Goal: Check status: Check status

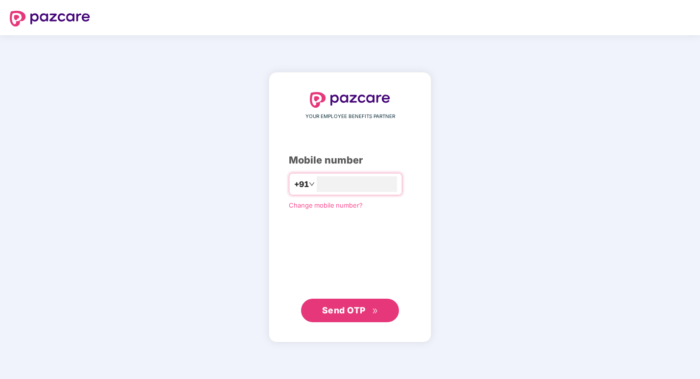
type input "**********"
click at [338, 310] on span "Send OTP" at bounding box center [344, 310] width 44 height 10
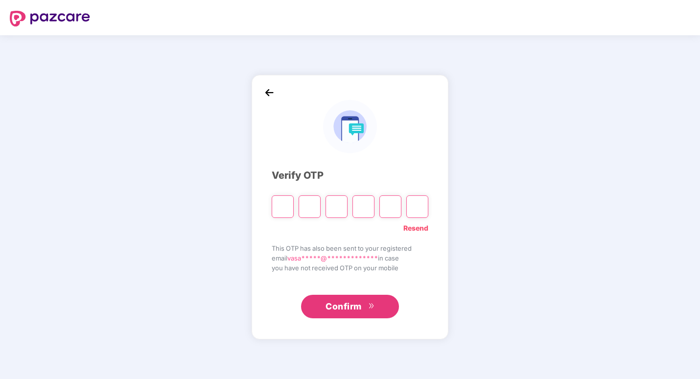
type input "*"
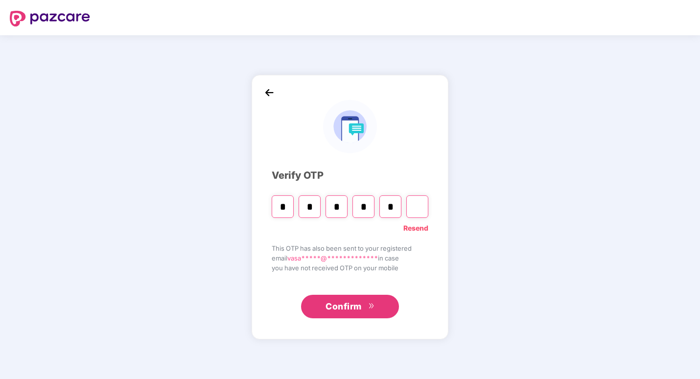
type input "*"
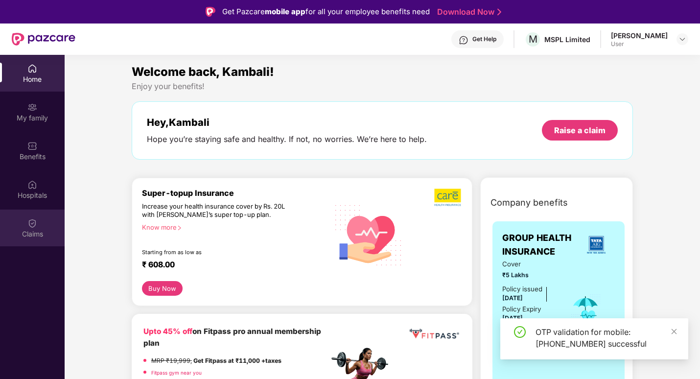
click at [37, 224] on img at bounding box center [32, 223] width 10 height 10
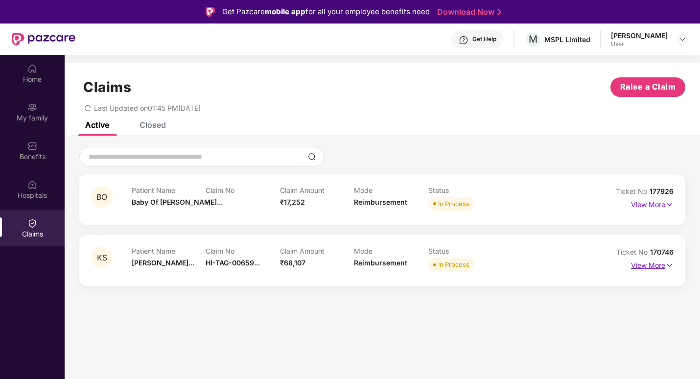
click at [657, 266] on p "View More" at bounding box center [652, 263] width 43 height 13
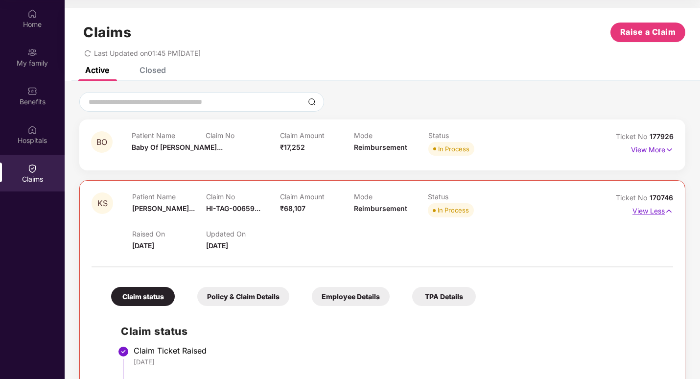
click at [653, 214] on p "View Less" at bounding box center [652, 209] width 41 height 13
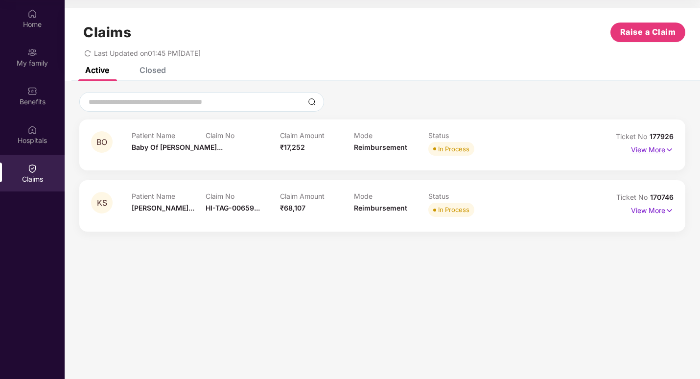
click at [638, 148] on p "View More" at bounding box center [652, 148] width 43 height 13
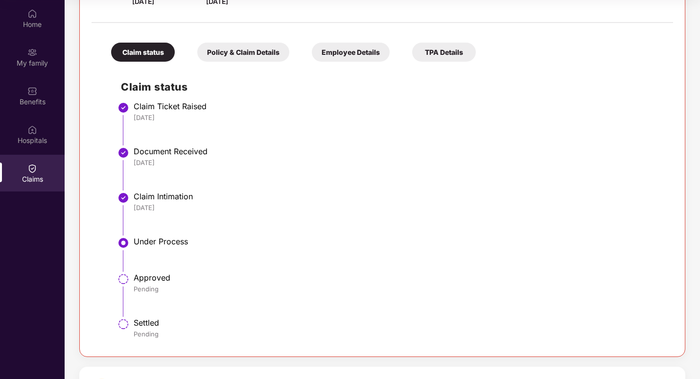
scroll to position [85, 0]
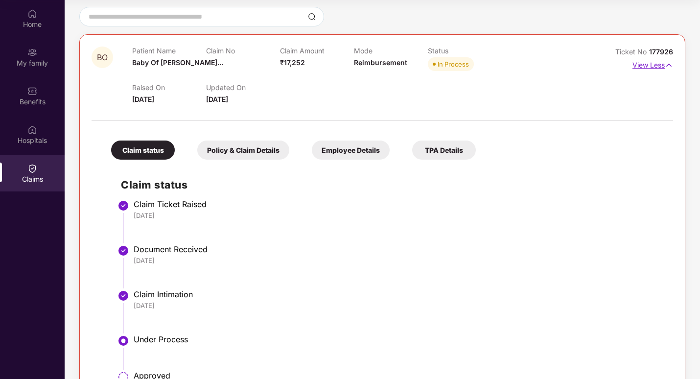
click at [648, 70] on p "View Less" at bounding box center [652, 63] width 41 height 13
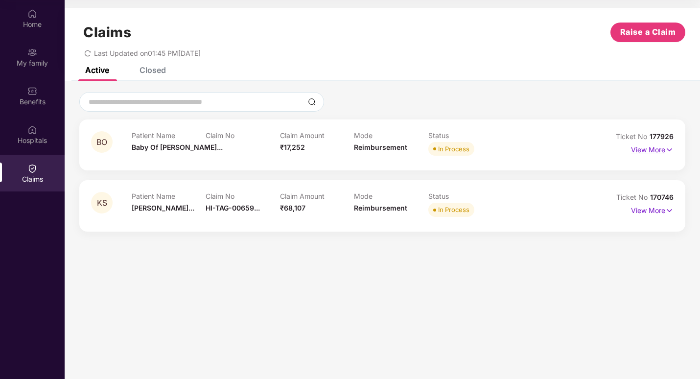
scroll to position [0, 0]
click at [652, 214] on p "View More" at bounding box center [652, 209] width 43 height 13
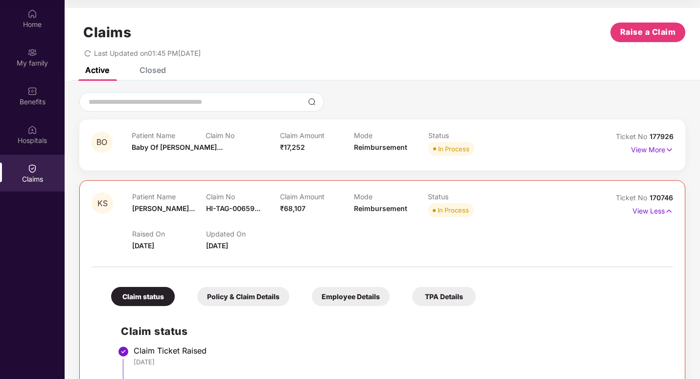
click at [654, 199] on span "170746" at bounding box center [660, 197] width 23 height 8
click at [650, 208] on p "View Less" at bounding box center [652, 209] width 41 height 13
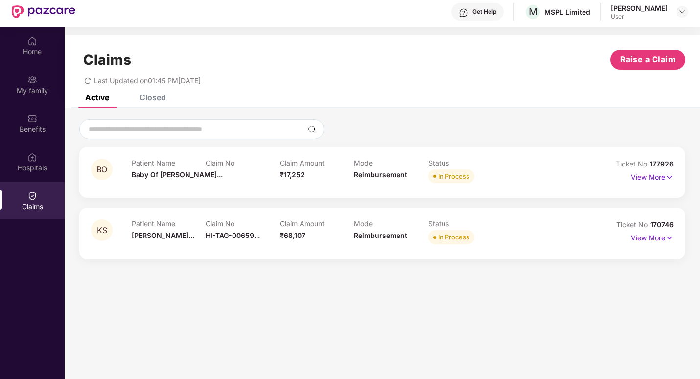
scroll to position [6, 0]
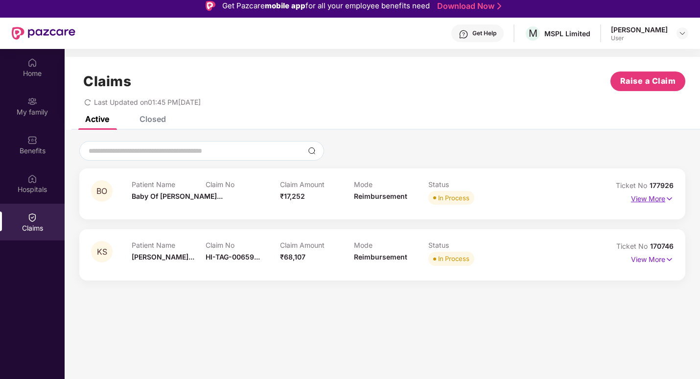
click at [637, 198] on p "View More" at bounding box center [652, 197] width 43 height 13
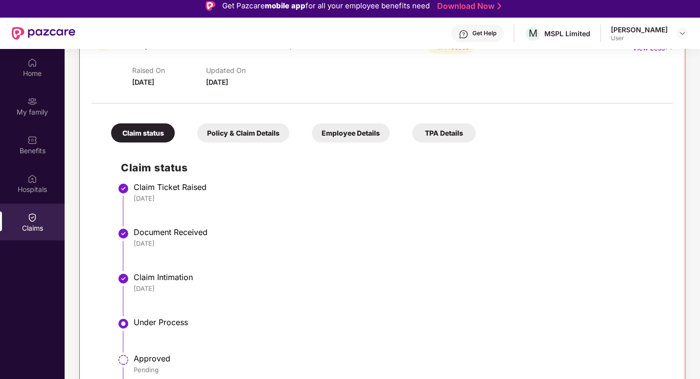
scroll to position [134, 0]
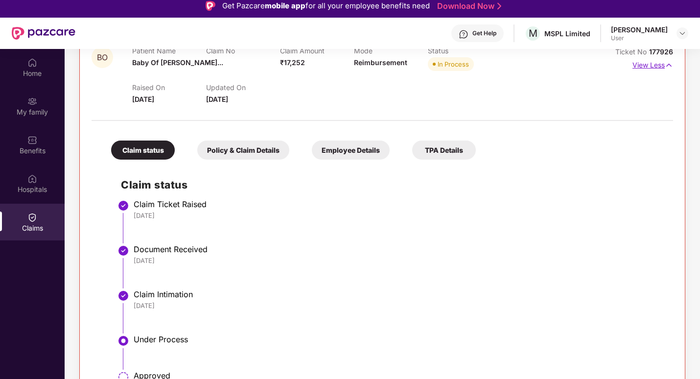
click at [649, 70] on p "View Less" at bounding box center [652, 63] width 41 height 13
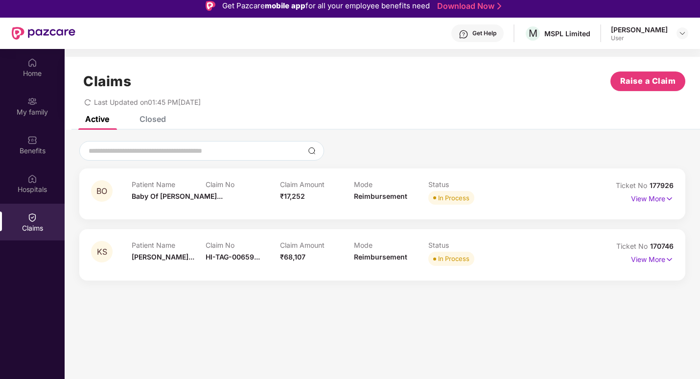
scroll to position [0, 0]
drag, startPoint x: 307, startPoint y: 259, endPoint x: 277, endPoint y: 260, distance: 30.4
click at [277, 260] on div "Patient Name Kambali Shwet... Claim No HI-TAG-00659... Claim Amount ₹68,107 Mod…" at bounding box center [354, 254] width 445 height 27
drag, startPoint x: 277, startPoint y: 260, endPoint x: 311, endPoint y: 274, distance: 36.9
click at [311, 274] on div "KS Patient Name Kambali Shwet... Claim No HI-TAG-00659... Claim Amount ₹68,107 …" at bounding box center [382, 254] width 606 height 51
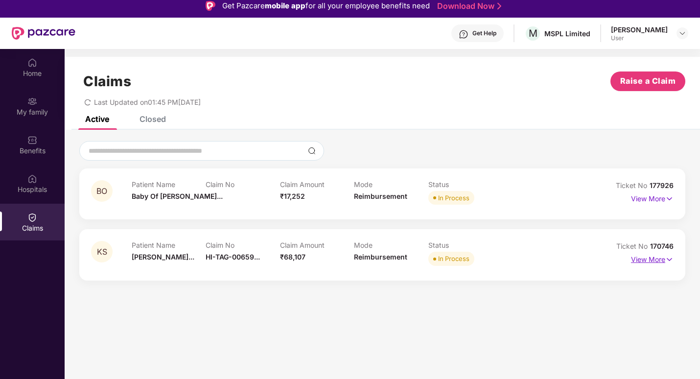
click at [658, 261] on p "View More" at bounding box center [652, 257] width 43 height 13
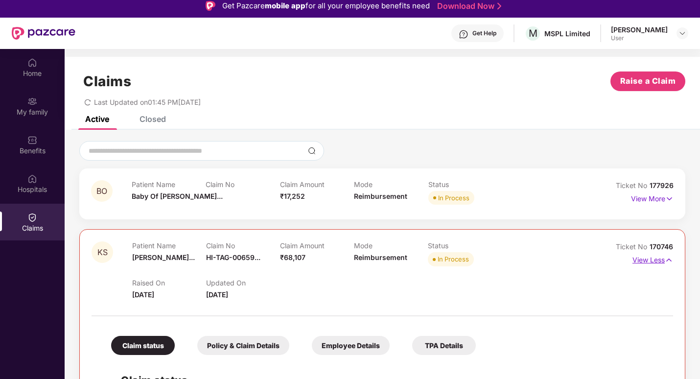
click at [657, 257] on p "View Less" at bounding box center [652, 258] width 41 height 13
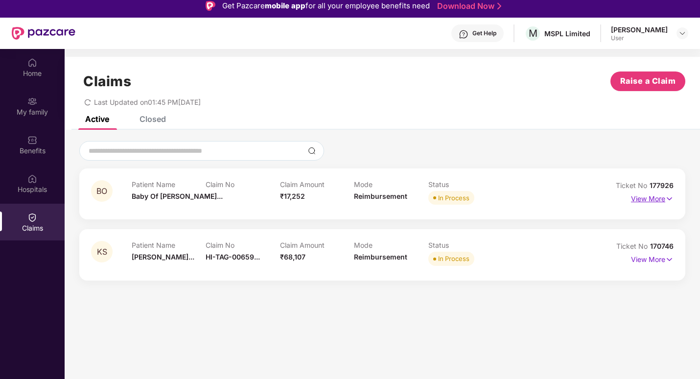
click at [632, 201] on p "View More" at bounding box center [652, 197] width 43 height 13
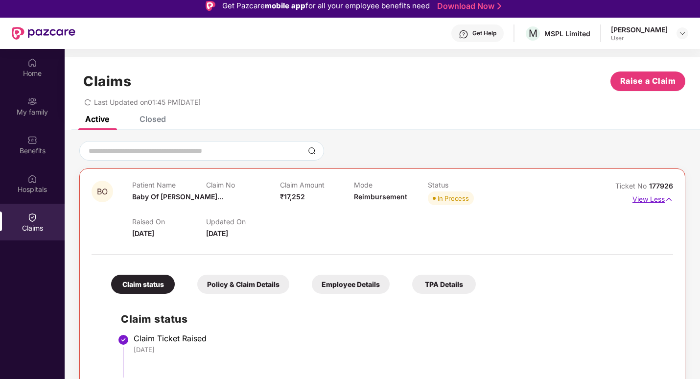
click at [651, 203] on p "View Less" at bounding box center [652, 197] width 41 height 13
